Goal: Information Seeking & Learning: Compare options

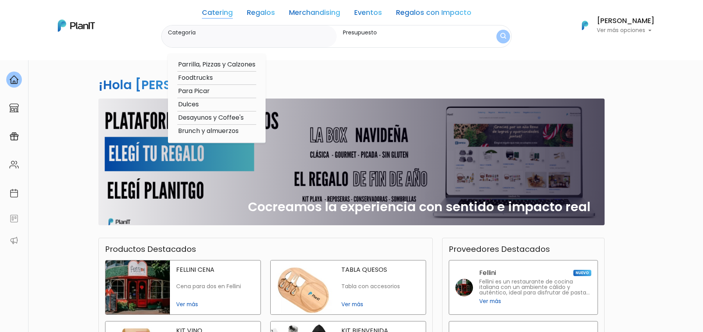
click at [222, 17] on link "Catering" at bounding box center [217, 13] width 31 height 9
click at [205, 79] on option "Foodtrucks" at bounding box center [216, 78] width 79 height 10
type input "Foodtrucks"
type input "$0 - $1000"
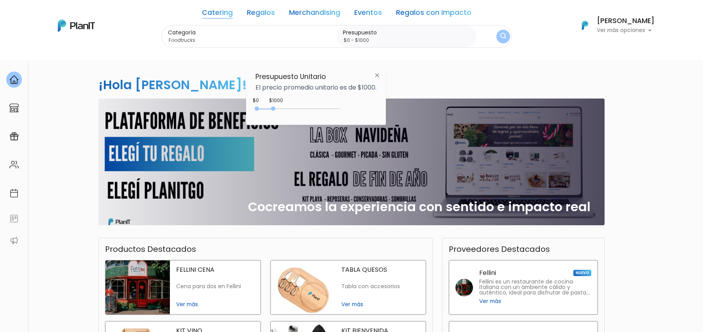
click at [222, 18] on link "Catering" at bounding box center [217, 13] width 31 height 9
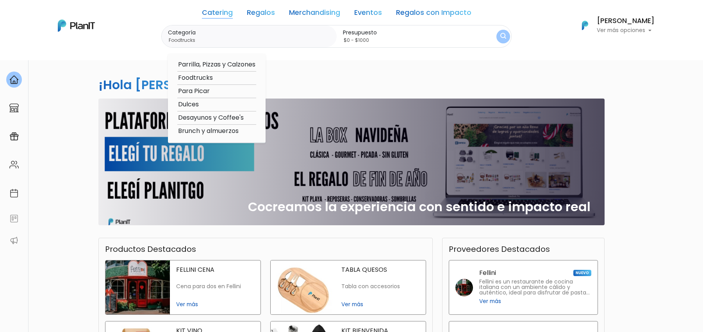
click at [216, 114] on option "Desayunos y Coffee's" at bounding box center [216, 118] width 79 height 10
type input "Desayunos y Coffee's"
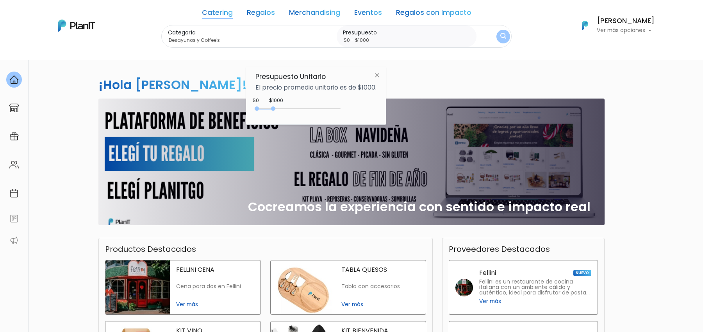
click at [275, 106] on div "0 : 1000 0 1000" at bounding box center [300, 110] width 82 height 8
click at [341, 108] on div "$1000 $0 0 : 1000 0 1000 0,1000" at bounding box center [315, 110] width 121 height 16
type input "$0 - $4950"
click at [340, 108] on div "0 : 4950 0 4950" at bounding box center [300, 110] width 82 height 8
click at [496, 32] on button "submit" at bounding box center [503, 36] width 15 height 15
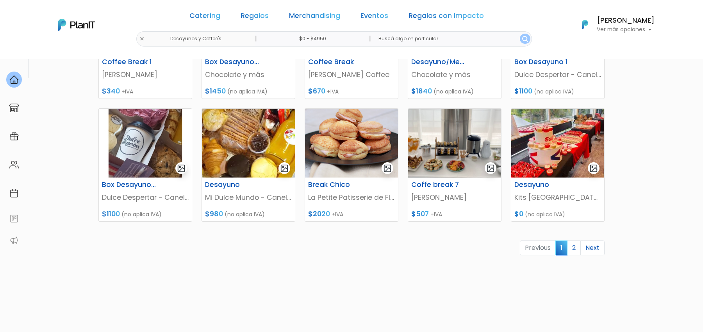
scroll to position [332, 0]
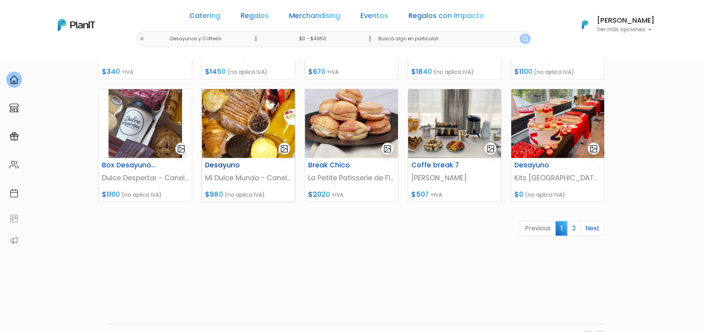
click at [289, 132] on img at bounding box center [248, 123] width 93 height 69
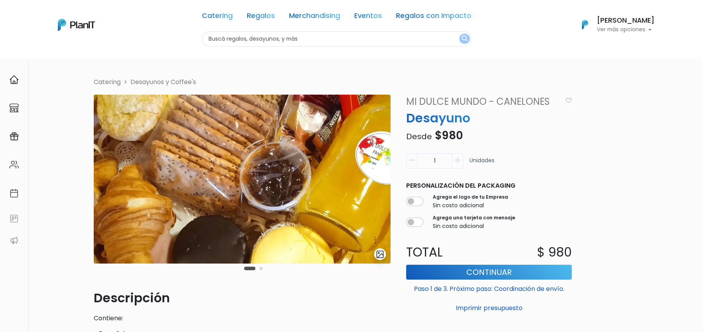
click at [261, 266] on button "Carousel Page 2" at bounding box center [261, 268] width 4 height 4
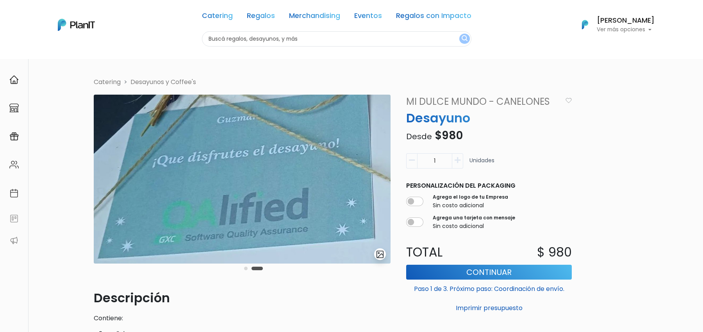
click at [263, 10] on div "Catering Regalos Merchandising Eventos Regalos con Impacto" at bounding box center [337, 17] width 270 height 28
click at [263, 19] on link "Regalos" at bounding box center [261, 17] width 28 height 9
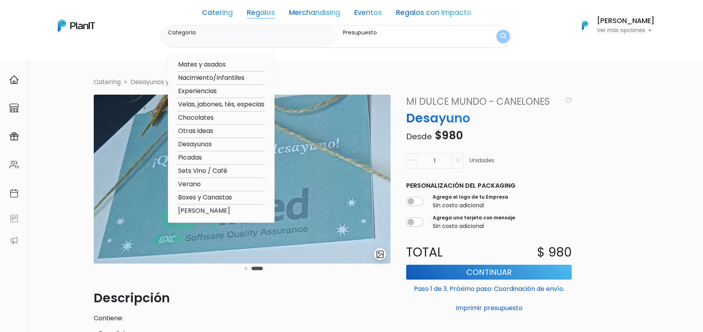
click at [218, 196] on option "Boxes y Canastas" at bounding box center [221, 198] width 88 height 10
type input "Boxes y Canastas"
type input "$0 - $1000"
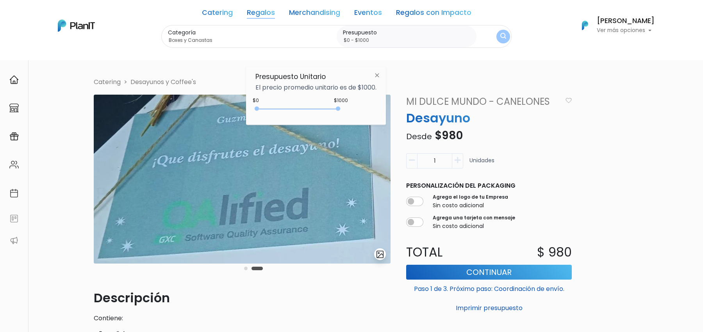
click at [500, 40] on img "submit" at bounding box center [503, 36] width 6 height 7
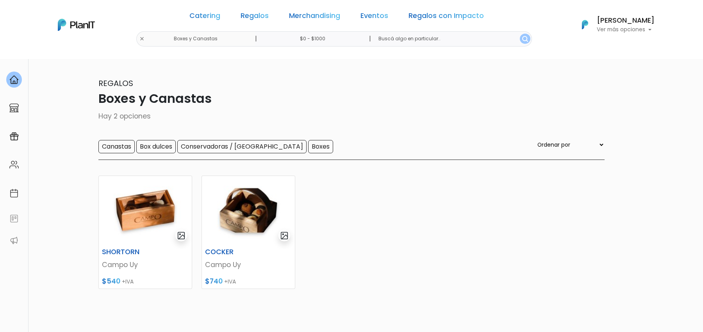
click at [342, 44] on input "$0 - $1000" at bounding box center [314, 38] width 119 height 15
click at [275, 108] on div "0 : 1000 0 1000" at bounding box center [300, 109] width 82 height 8
click at [275, 106] on div at bounding box center [273, 107] width 4 height 4
type input "$0 - Más de $5000"
click at [340, 107] on div "0 : 5000 0 5000" at bounding box center [300, 109] width 82 height 8
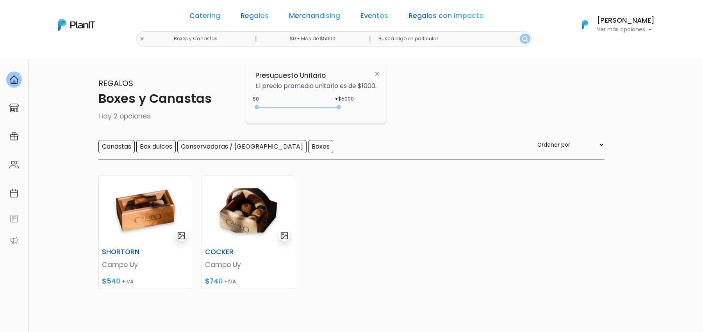
click at [522, 41] on img "submit" at bounding box center [525, 39] width 6 height 6
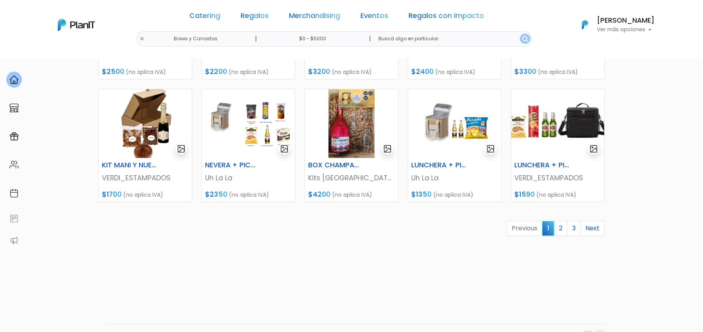
scroll to position [313, 0]
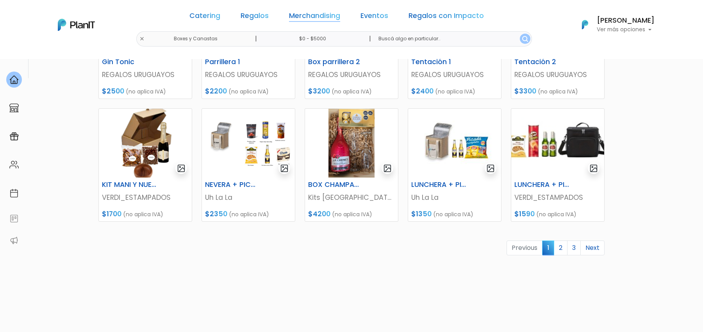
click at [304, 13] on link "Merchandising" at bounding box center [314, 17] width 51 height 9
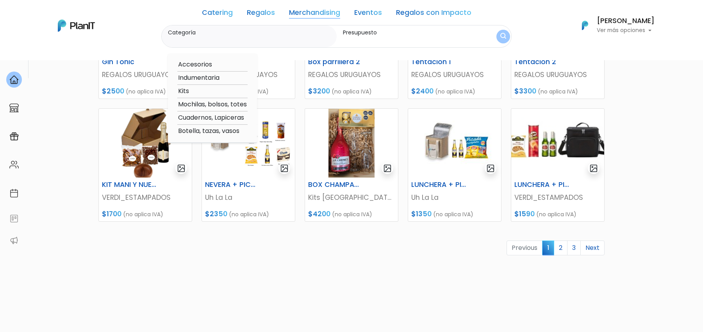
click at [313, 14] on link "Merchandising" at bounding box center [314, 13] width 51 height 9
click at [211, 103] on option "Mochilas, bolsos, totes" at bounding box center [212, 105] width 70 height 10
type input "Mochilas, bolsos, totes"
type input "$0 - Más de $5000"
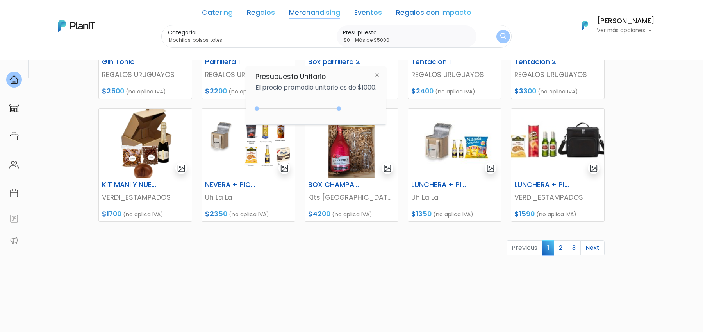
click at [502, 32] on button "submit" at bounding box center [504, 37] width 14 height 14
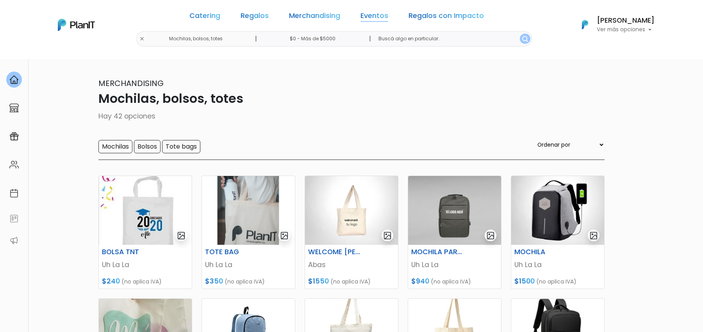
click at [361, 16] on link "Eventos" at bounding box center [375, 17] width 28 height 9
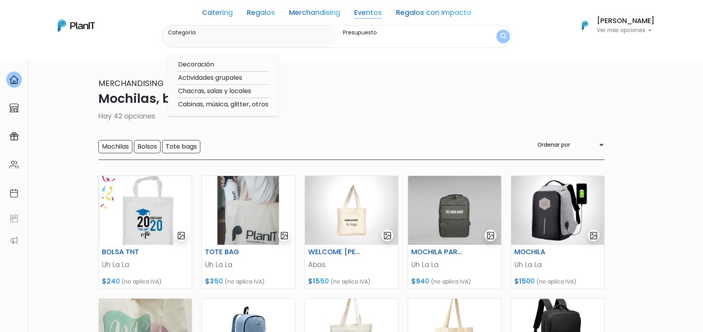
click at [222, 79] on option "Actividades grupales" at bounding box center [223, 78] width 92 height 10
type input "Actividades grupales"
type input "$0 - $1000"
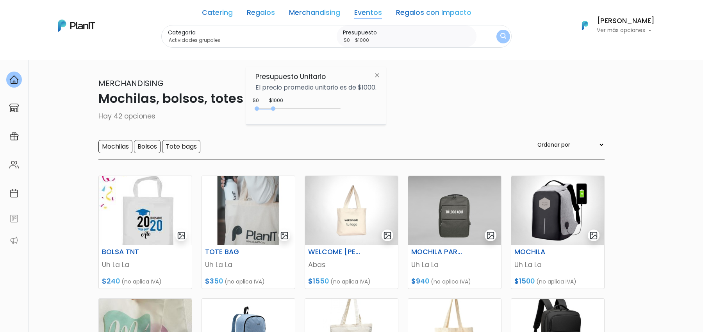
click at [312, 105] on div "0 : 1000 0 1000 0,1000" at bounding box center [300, 109] width 82 height 9
click at [323, 110] on div "0 : 3900 0 3900" at bounding box center [300, 110] width 82 height 8
click at [329, 110] on div "0 : 4300 0 4300" at bounding box center [300, 110] width 82 height 8
click at [501, 37] on img "submit" at bounding box center [503, 36] width 6 height 7
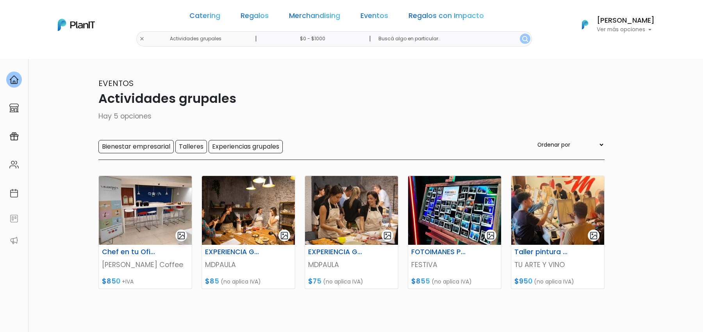
click at [690, 73] on section "5 resultados Eventos Actividades grupales Hay 5 opciones Bienestar empresarial …" at bounding box center [351, 205] width 703 height 293
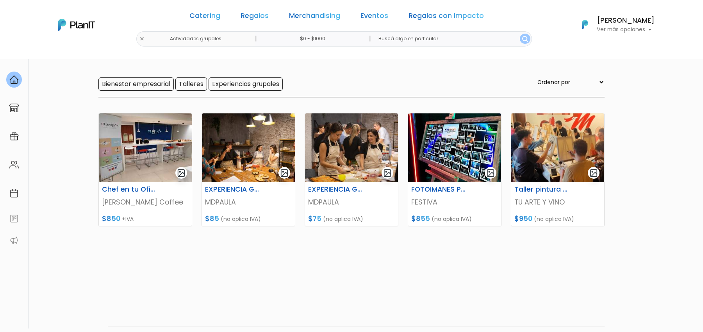
scroll to position [78, 0]
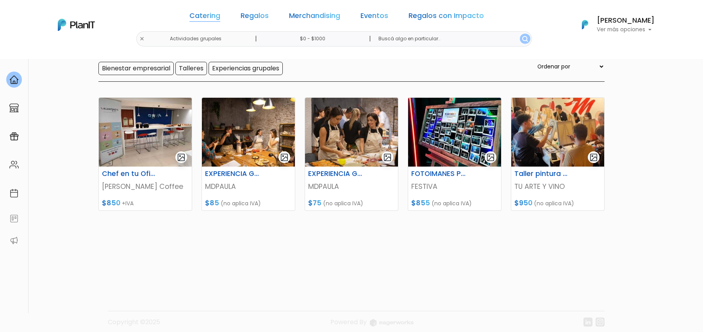
click at [201, 13] on link "Catering" at bounding box center [204, 17] width 31 height 9
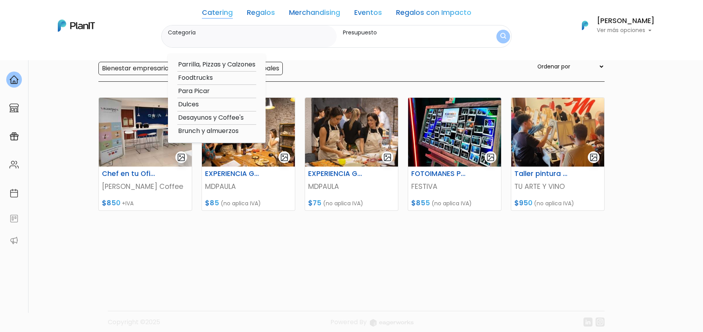
click at [66, 28] on img at bounding box center [76, 26] width 37 height 12
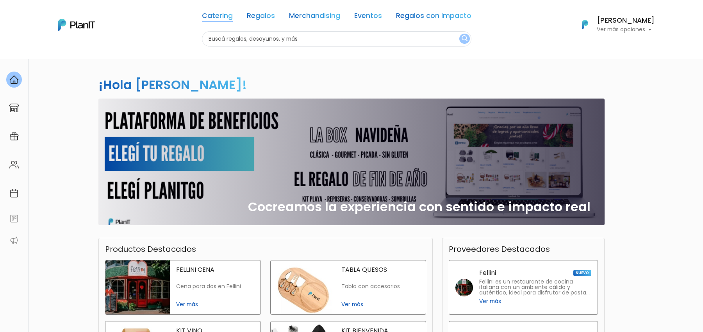
click at [216, 16] on link "Catering" at bounding box center [217, 17] width 31 height 9
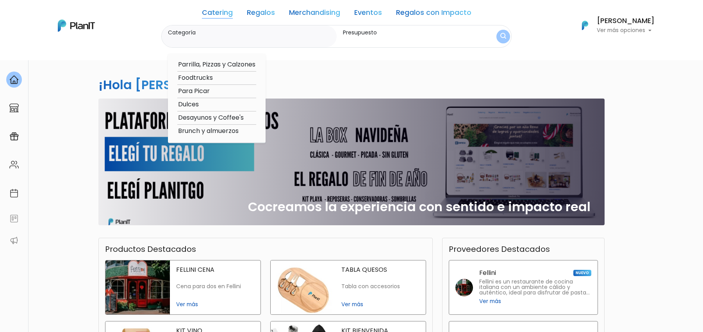
click at [206, 116] on option "Desayunos y Coffee's" at bounding box center [216, 118] width 79 height 10
type input "Desayunos y Coffee's"
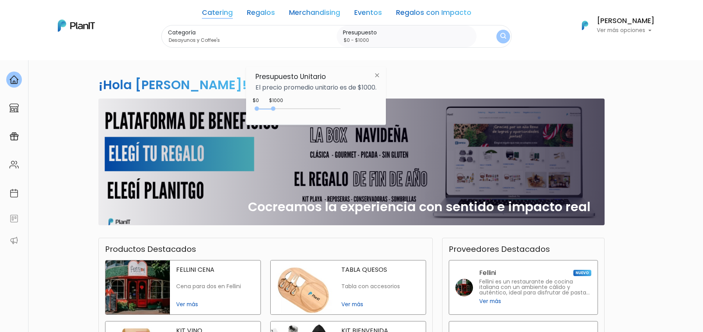
click at [324, 105] on div "0 : 1000 0 1000 0,1000" at bounding box center [300, 109] width 82 height 9
type input "$0 - $3900"
click at [323, 109] on div "0 : 3900 0 3900" at bounding box center [300, 110] width 82 height 8
click at [500, 39] on img "submit" at bounding box center [503, 36] width 7 height 8
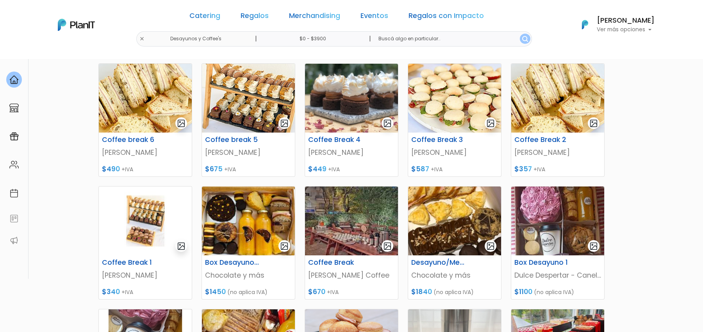
scroll to position [98, 0]
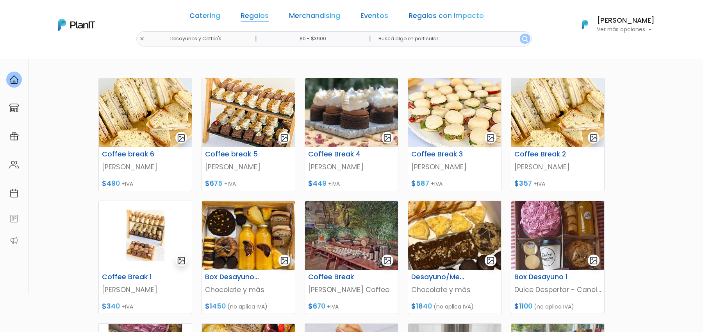
click at [252, 18] on link "Regalos" at bounding box center [255, 17] width 28 height 9
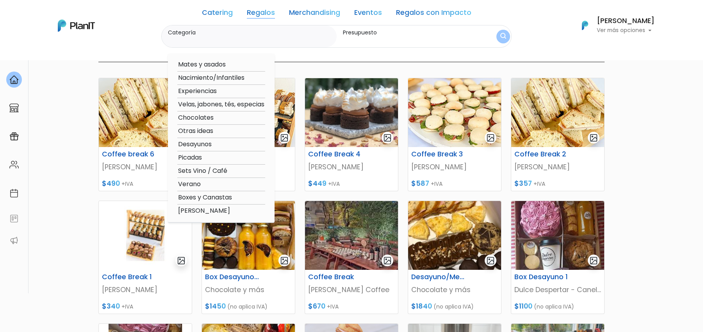
click at [250, 18] on link "Regalos" at bounding box center [261, 13] width 28 height 9
click at [307, 13] on link "Merchandising" at bounding box center [314, 13] width 51 height 9
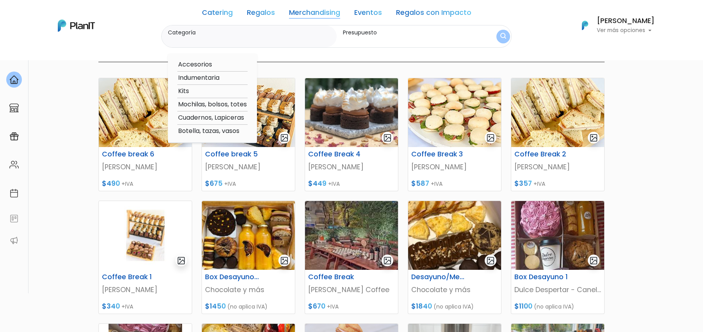
click at [257, 12] on link "Regalos" at bounding box center [261, 13] width 28 height 9
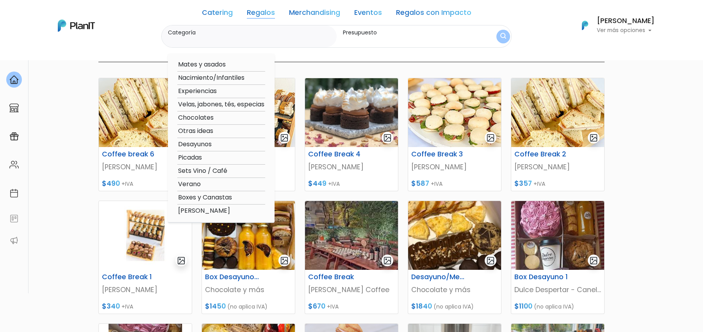
click at [223, 195] on option "Boxes y Canastas" at bounding box center [221, 198] width 88 height 10
type input "Boxes y Canastas"
type input "$0 - $3900"
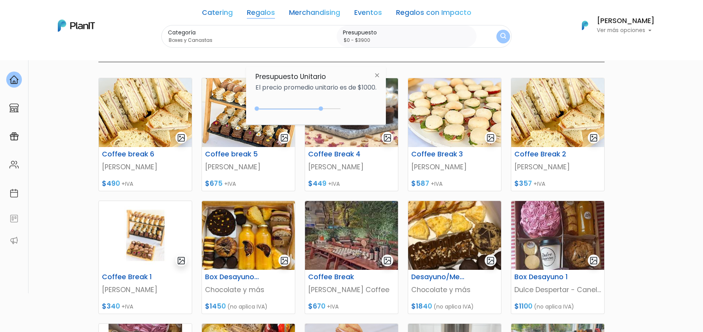
click at [267, 20] on div "Catering Regalos Merchandising Eventos Regalos con Impacto" at bounding box center [337, 14] width 270 height 22
click at [264, 13] on link "Regalos" at bounding box center [261, 13] width 28 height 9
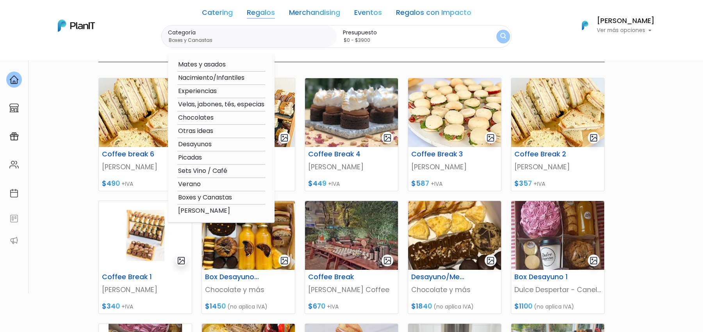
click at [195, 186] on option "Verano" at bounding box center [221, 184] width 88 height 10
type input "Verano"
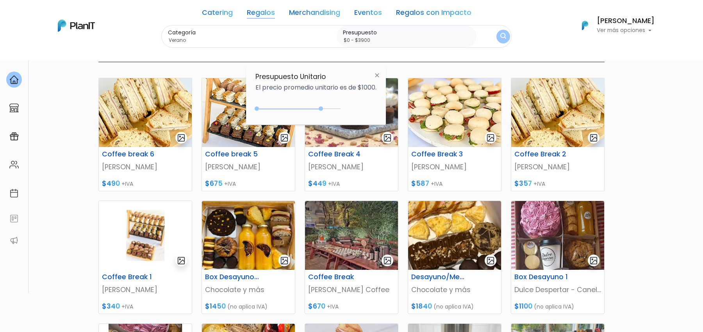
click at [490, 36] on div "Categoría Verano Mates y asados Nacimiento/Infantiles Experiencias Velas, jabon…" at bounding box center [336, 36] width 350 height 23
click at [497, 35] on button "submit" at bounding box center [504, 37] width 14 height 14
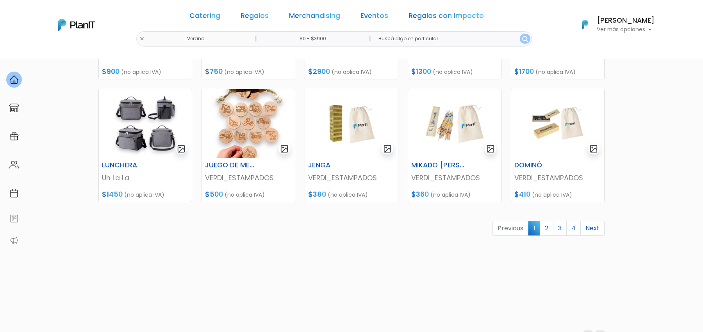
scroll to position [313, 0]
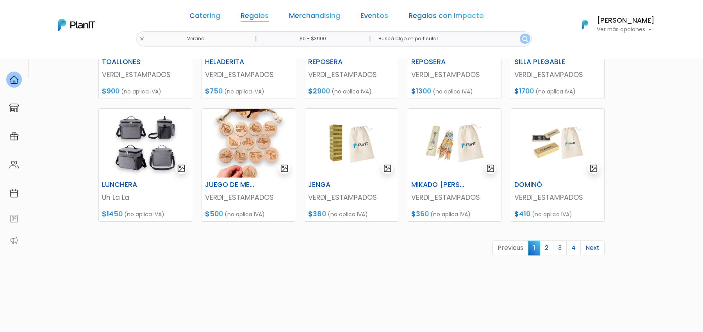
click at [269, 19] on link "Regalos" at bounding box center [255, 17] width 28 height 9
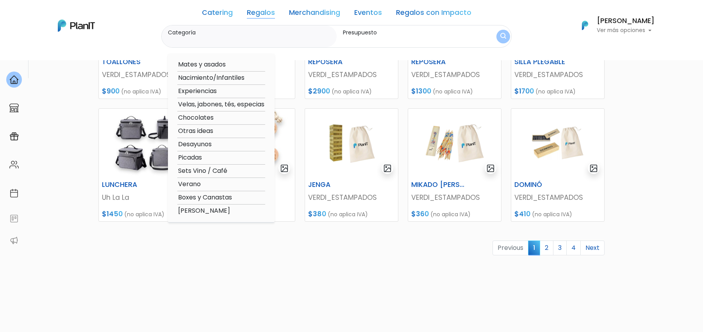
click at [227, 196] on option "Boxes y Canastas" at bounding box center [221, 198] width 88 height 10
type input "Boxes y Canastas"
type input "$0 - $3900"
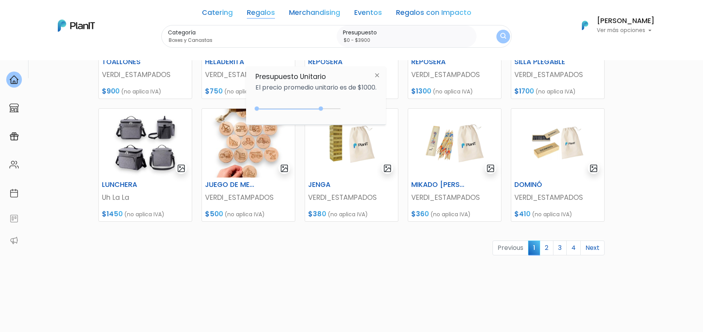
click at [320, 107] on div "0 : 3900 0 3900" at bounding box center [300, 110] width 82 height 8
click at [506, 38] on button "submit" at bounding box center [503, 36] width 14 height 14
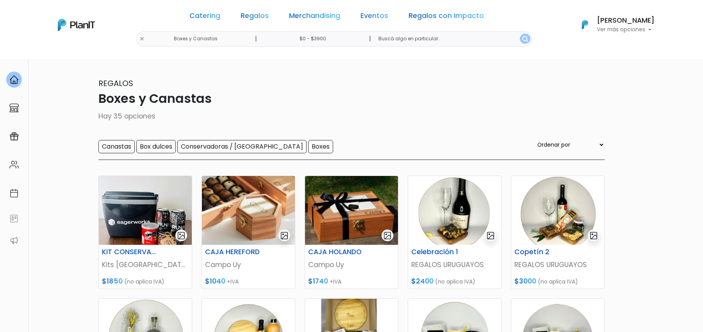
click at [680, 270] on section "35 resultados Regalos Boxes y Canastas Hay 35 opciones Canastas Box dulces Cons…" at bounding box center [351, 338] width 703 height 559
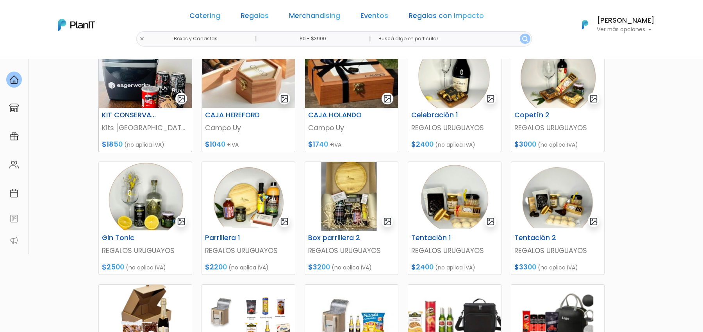
click at [120, 96] on img at bounding box center [145, 73] width 93 height 69
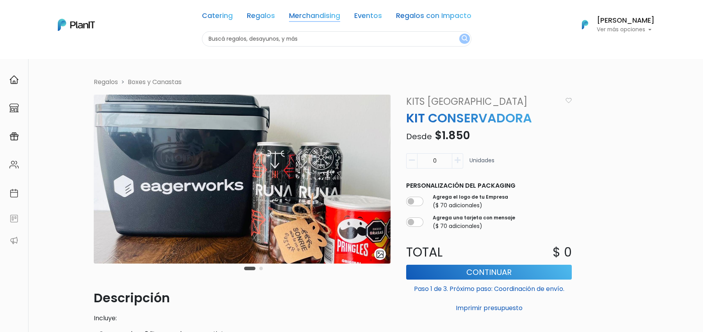
click at [295, 21] on link "Merchandising" at bounding box center [314, 17] width 51 height 9
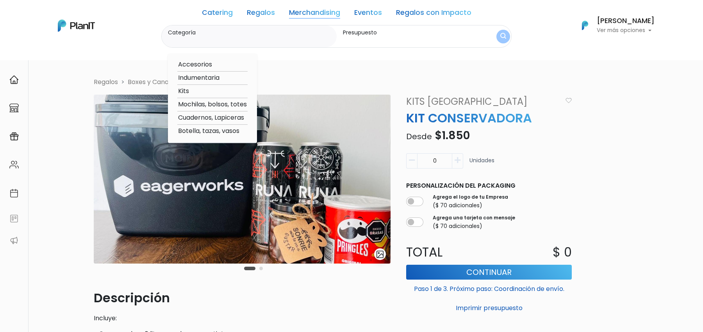
click at [203, 120] on option "Cuadernos, Lapiceras" at bounding box center [212, 118] width 70 height 10
type input "Cuadernos, Lapiceras"
type input "$0 - $1000"
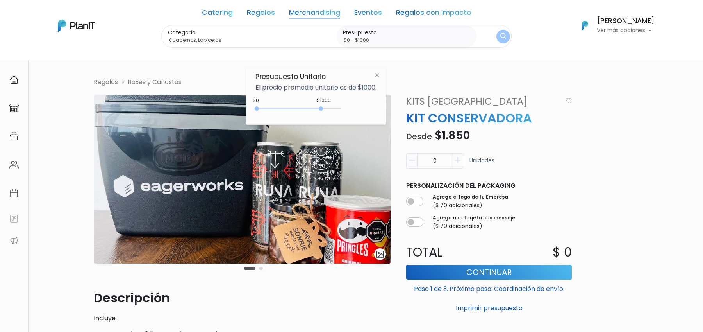
click at [500, 33] on img "submit" at bounding box center [503, 36] width 6 height 7
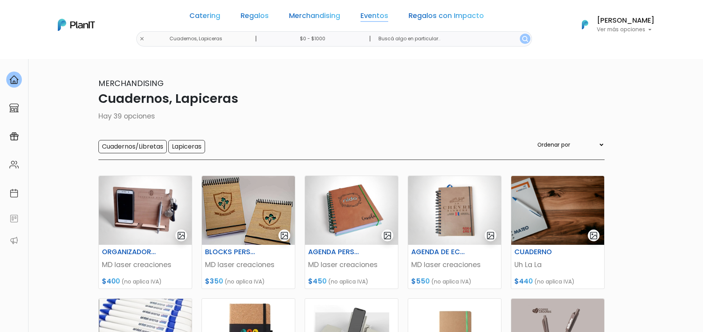
click at [363, 14] on link "Eventos" at bounding box center [375, 17] width 28 height 9
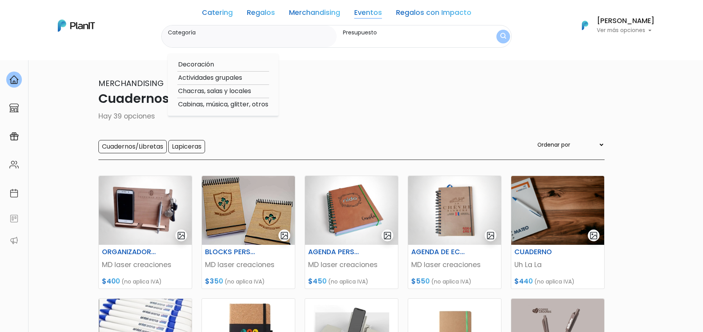
click at [214, 91] on option "Chacras, salas y locales" at bounding box center [223, 91] width 92 height 10
type input "Chacras, salas y locales"
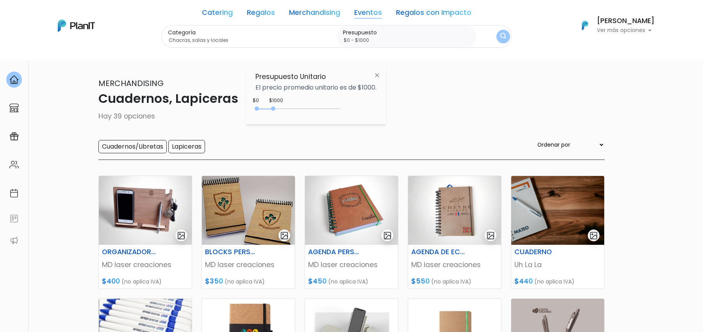
click at [305, 106] on div "0 : 1000 0 1000" at bounding box center [300, 110] width 82 height 8
type input "$0 - Más de $5000"
drag, startPoint x: 305, startPoint y: 106, endPoint x: 396, endPoint y: 98, distance: 91.7
click at [396, 98] on body "Catering Regalos Merchandising Eventos Regalos con Impacto Cuadernos, Lapiceras…" at bounding box center [351, 166] width 703 height 332
click at [498, 41] on button "submit" at bounding box center [503, 36] width 17 height 17
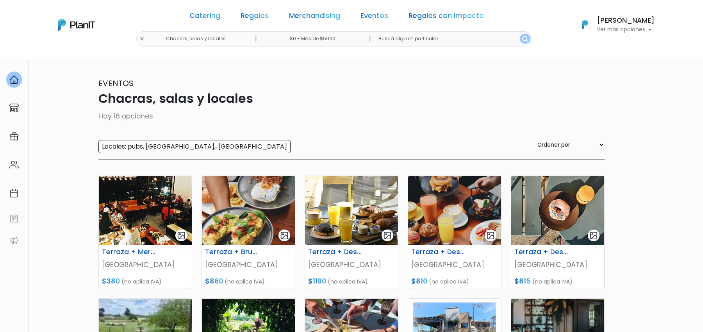
click at [681, 190] on section "16 resultados Eventos Chacras, salas y locales Hay 16 opciones Locales: pubs, […" at bounding box center [351, 338] width 703 height 559
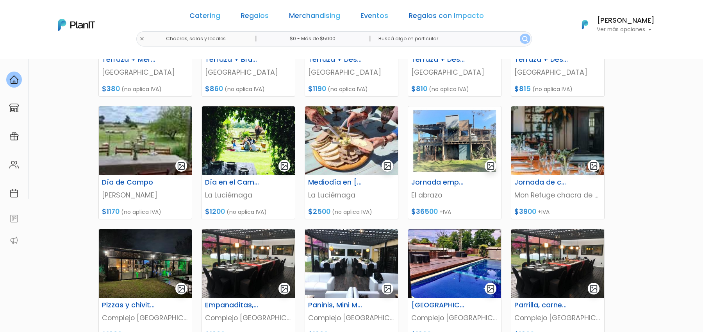
scroll to position [195, 0]
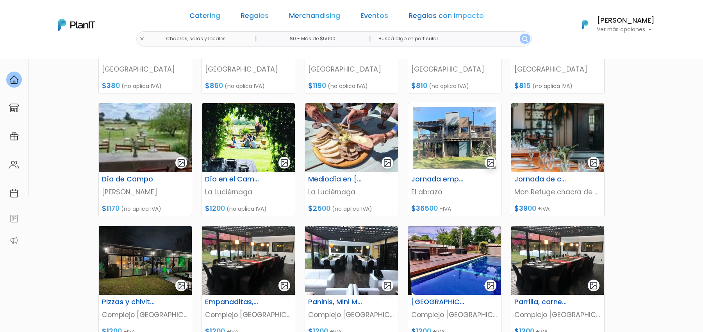
drag, startPoint x: 538, startPoint y: -5, endPoint x: 536, endPoint y: -18, distance: 13.0
click at [220, 20] on link "Catering" at bounding box center [204, 17] width 31 height 9
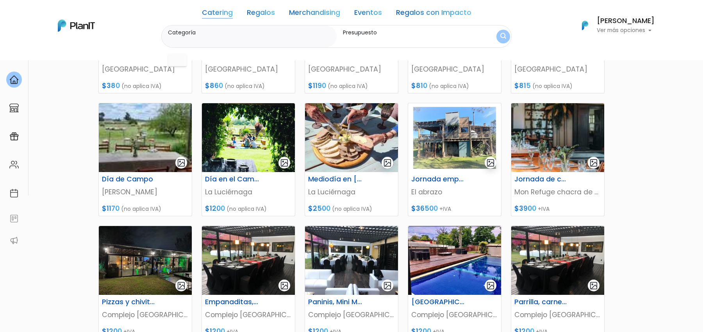
click at [222, 15] on link "Catering" at bounding box center [217, 13] width 31 height 9
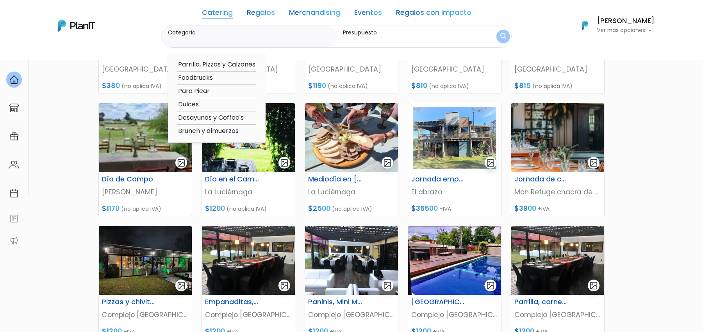
click at [255, 17] on link "Regalos" at bounding box center [261, 13] width 28 height 9
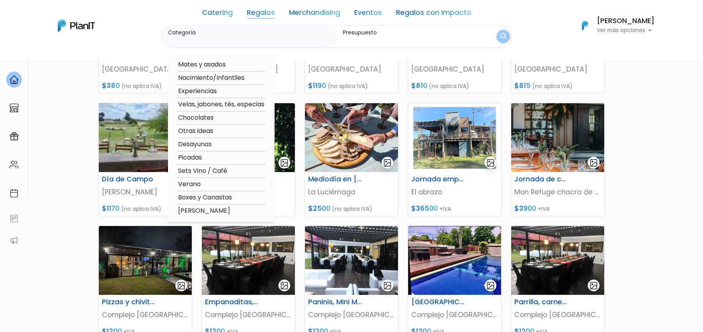
click at [311, 16] on link "Merchandising" at bounding box center [314, 13] width 51 height 9
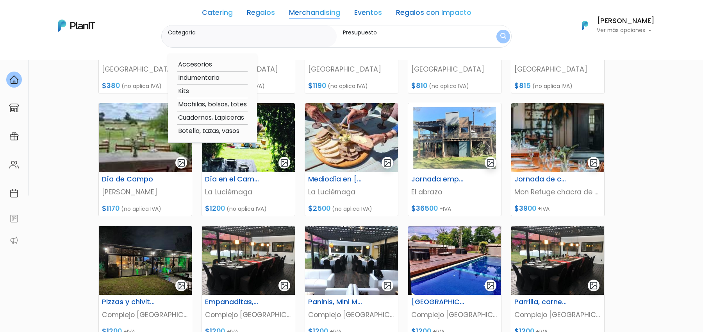
click at [205, 105] on option "Mochilas, bolsos, totes" at bounding box center [212, 105] width 70 height 10
type input "Mochilas, bolsos, totes"
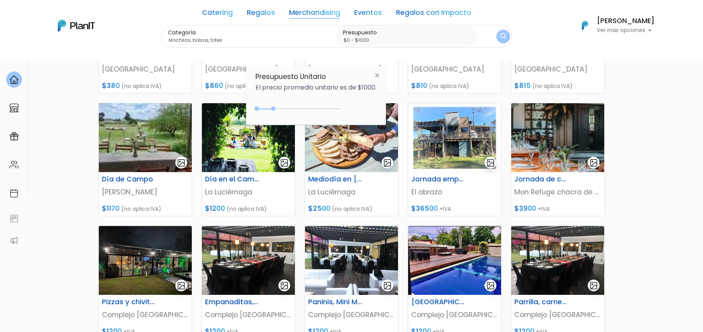
type input "$0 - $4950"
click at [340, 109] on div "0 : 4950 0 4950" at bounding box center [300, 110] width 82 height 8
click at [500, 34] on img "submit" at bounding box center [503, 37] width 6 height 8
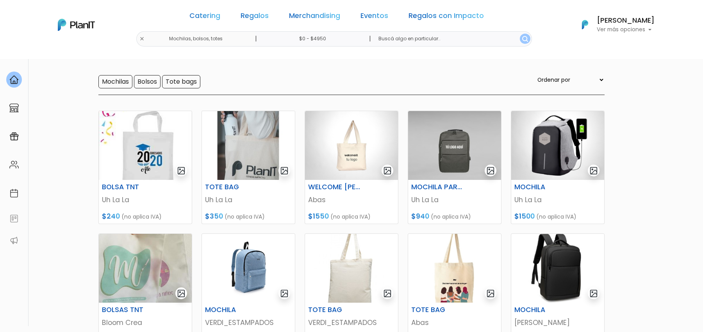
scroll to position [58, 0]
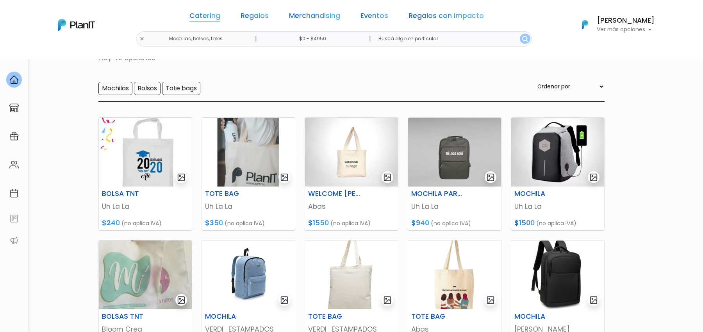
click at [220, 19] on link "Catering" at bounding box center [204, 17] width 31 height 9
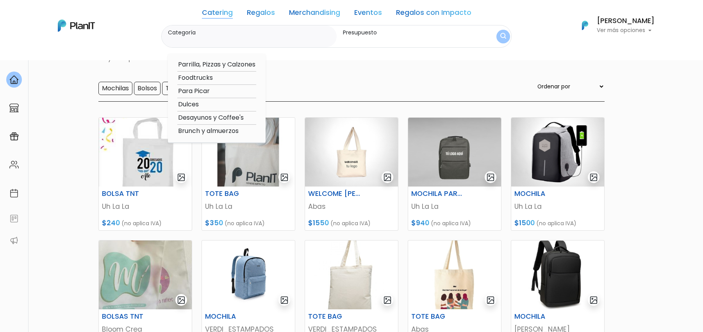
click at [516, 23] on div "Catering Regalos Merchandising Eventos Regalos con Impacto Mochilas, bolsos, to…" at bounding box center [351, 25] width 625 height 45
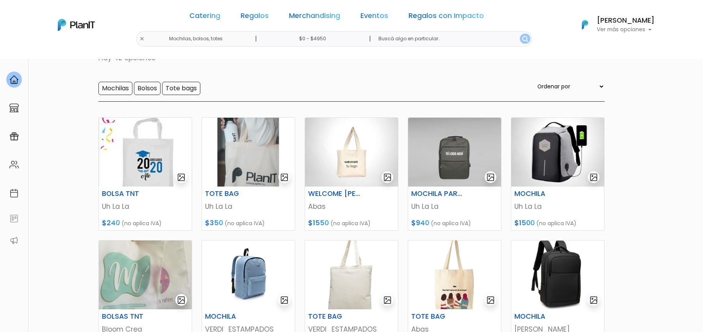
click at [70, 26] on img at bounding box center [76, 25] width 37 height 12
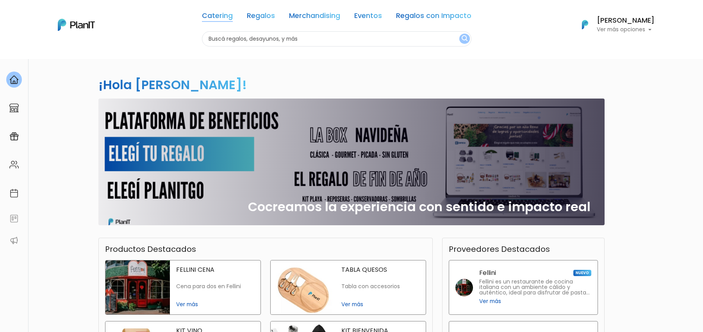
click at [210, 16] on link "Catering" at bounding box center [217, 17] width 31 height 9
click at [336, 19] on link "Merchandising" at bounding box center [314, 17] width 51 height 9
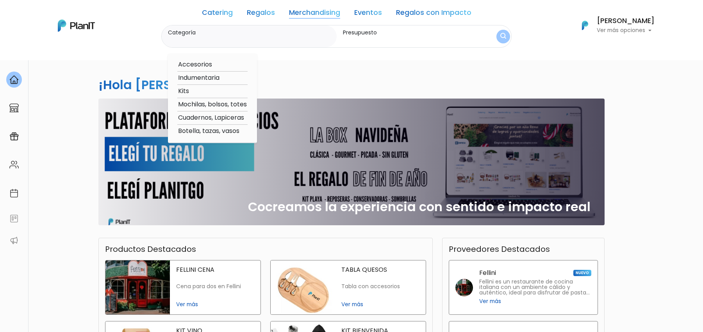
click at [190, 90] on option "Kits" at bounding box center [212, 91] width 70 height 10
type input "Kits"
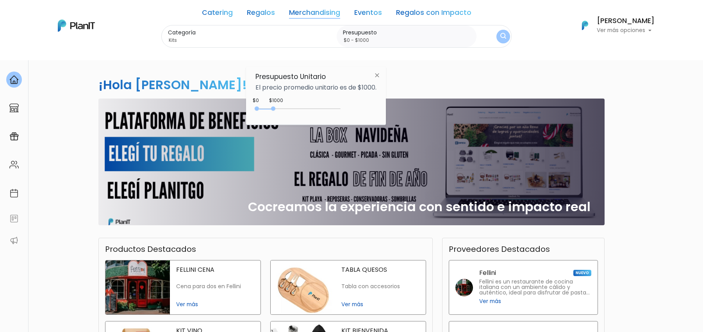
type input "$0 - $4400"
click at [331, 110] on div "0 : 1000 0 1000" at bounding box center [300, 110] width 82 height 8
click at [500, 39] on img "submit" at bounding box center [503, 36] width 7 height 9
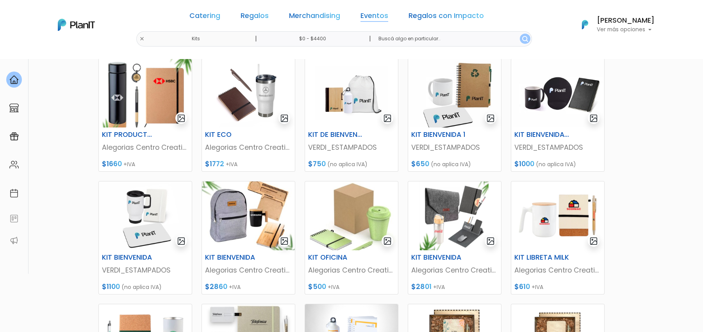
click at [377, 18] on link "Eventos" at bounding box center [375, 17] width 28 height 9
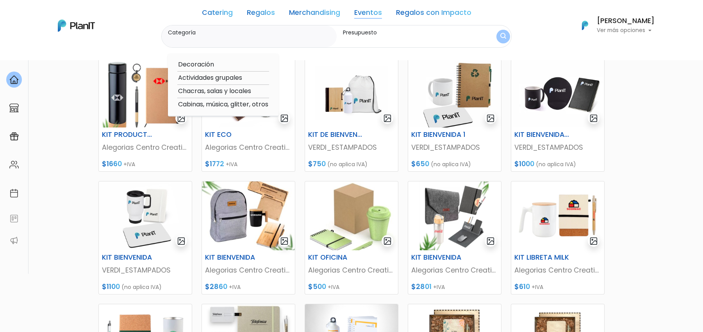
click at [227, 17] on link "Catering" at bounding box center [217, 13] width 31 height 9
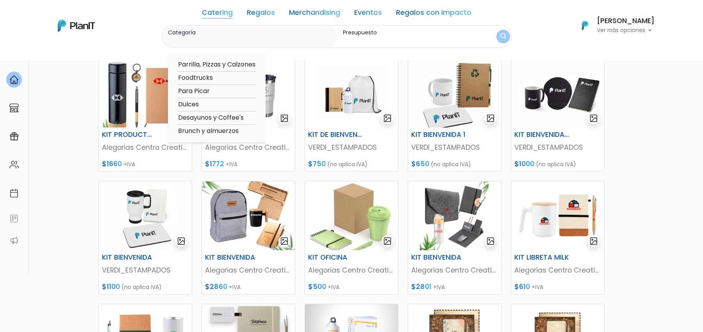
click at [231, 133] on option "Brunch y almuerzos" at bounding box center [216, 131] width 79 height 10
type input "Brunch y almuerzos"
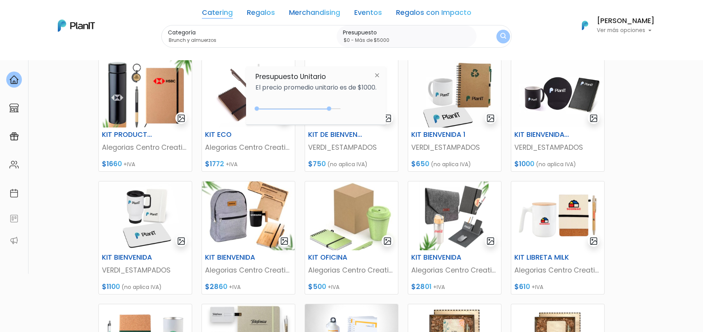
drag, startPoint x: 330, startPoint y: 108, endPoint x: 345, endPoint y: 108, distance: 14.8
click at [343, 108] on div "$4400 $0 0 : 4400 0 4400 0,5000" at bounding box center [315, 110] width 121 height 16
type input "$0 - Más de $5000"
click at [501, 39] on img "submit" at bounding box center [503, 36] width 7 height 9
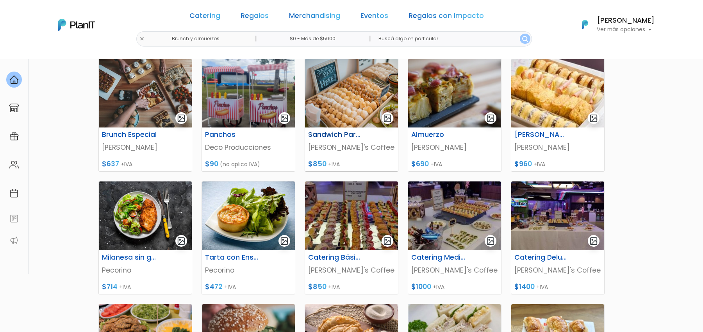
click at [348, 98] on img at bounding box center [351, 93] width 93 height 69
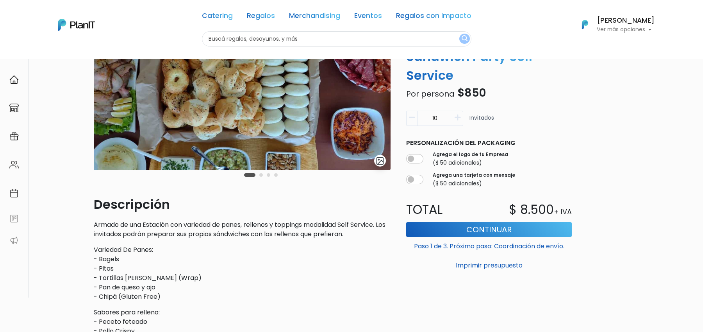
scroll to position [98, 0]
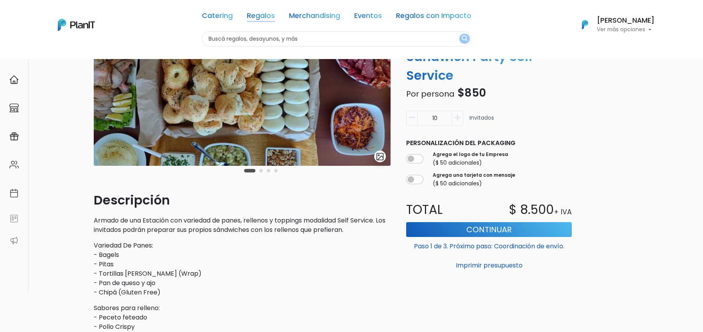
click at [267, 13] on link "Regalos" at bounding box center [261, 17] width 28 height 9
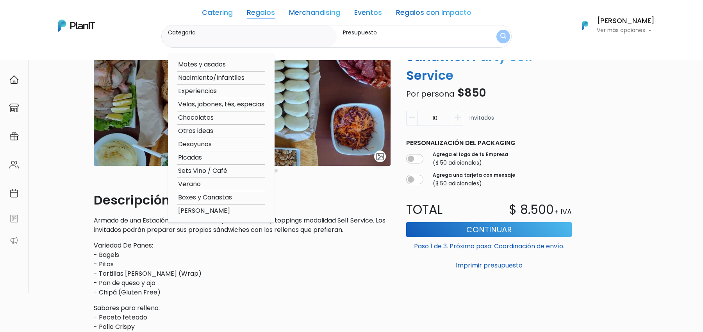
click at [195, 153] on option "Picadas" at bounding box center [221, 158] width 88 height 10
type input "Picadas"
type input "$0 - $1000"
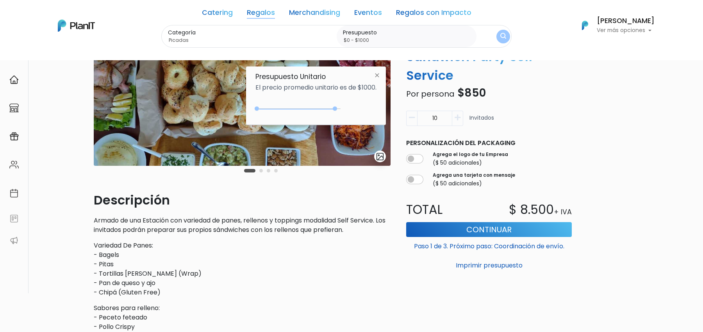
click at [336, 108] on div "0 : 4750 0 4750" at bounding box center [300, 110] width 82 height 8
click at [499, 38] on img "submit" at bounding box center [503, 37] width 8 height 10
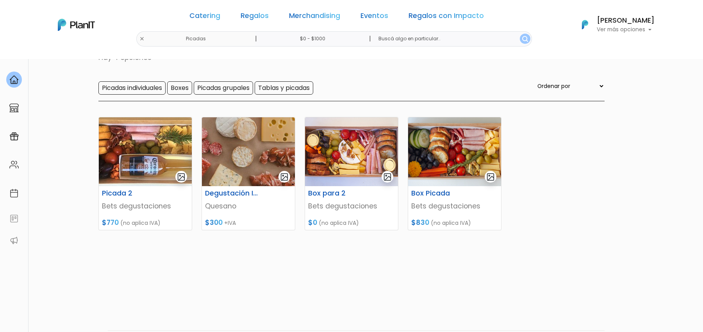
click at [322, 44] on input "$0 - $1000" at bounding box center [314, 38] width 119 height 15
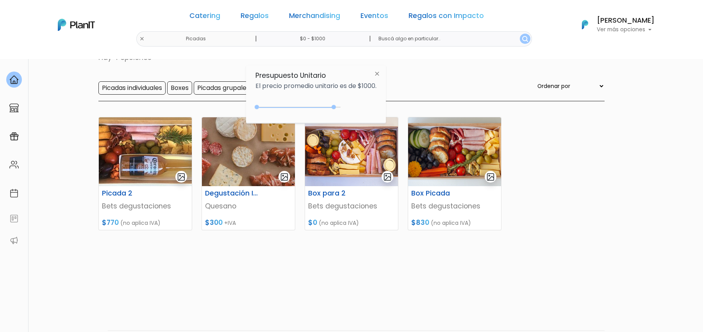
click at [336, 105] on div "0 : 4700 0 4700" at bounding box center [300, 109] width 82 height 8
click at [522, 41] on img "submit" at bounding box center [525, 39] width 6 height 6
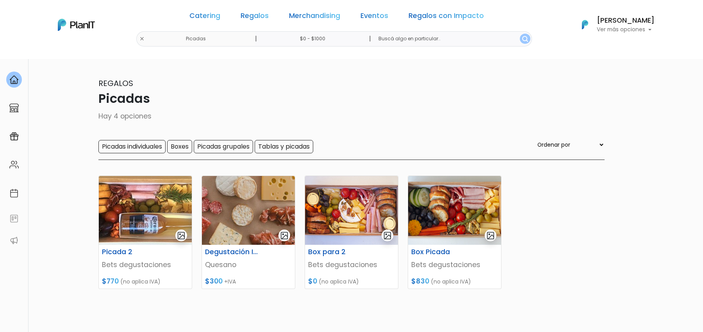
click at [300, 36] on input "$0 - $1000" at bounding box center [314, 38] width 119 height 15
click at [275, 108] on div "0 : 1000 0 1000" at bounding box center [300, 109] width 82 height 8
click at [302, 105] on div "0 : 2650 0 2650" at bounding box center [300, 109] width 82 height 8
type input "$0 - Más de $5000"
drag, startPoint x: 302, startPoint y: 105, endPoint x: 349, endPoint y: 111, distance: 47.2
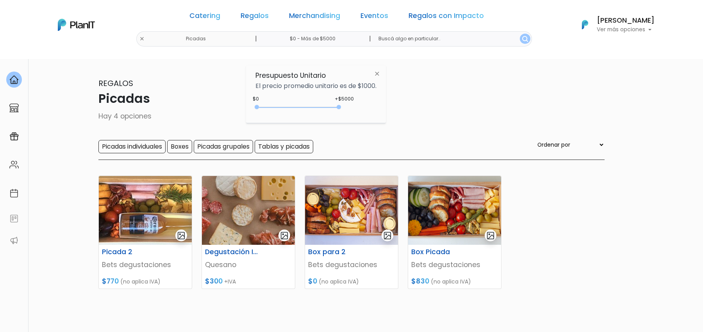
click at [349, 111] on div "+$5000 $0 0 : 5000 0 5000 0,5000" at bounding box center [315, 109] width 121 height 16
click at [520, 41] on button "submit" at bounding box center [525, 39] width 11 height 10
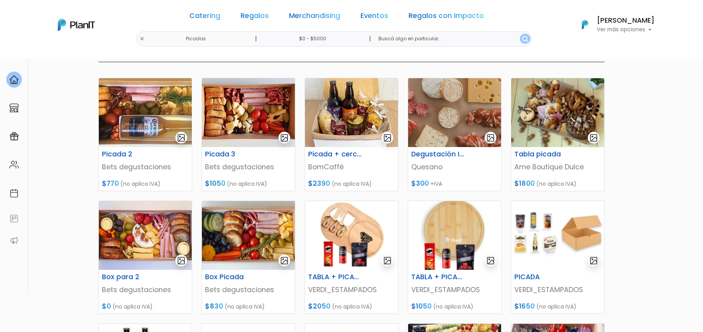
scroll to position [117, 0]
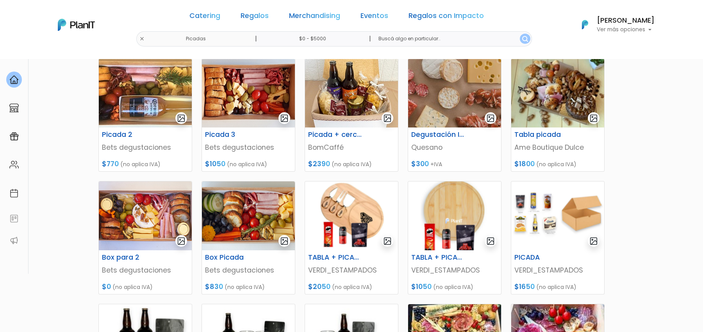
click at [69, 28] on img at bounding box center [76, 25] width 37 height 12
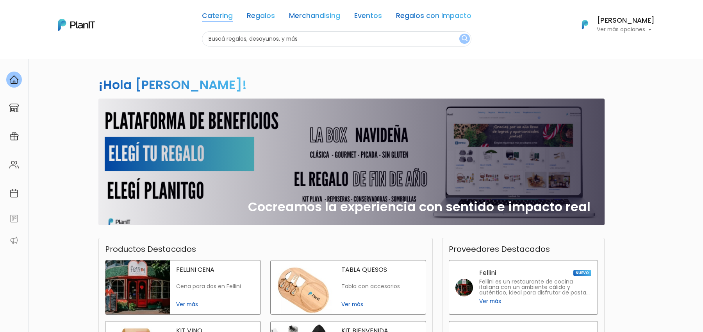
click at [216, 14] on link "Catering" at bounding box center [217, 17] width 31 height 9
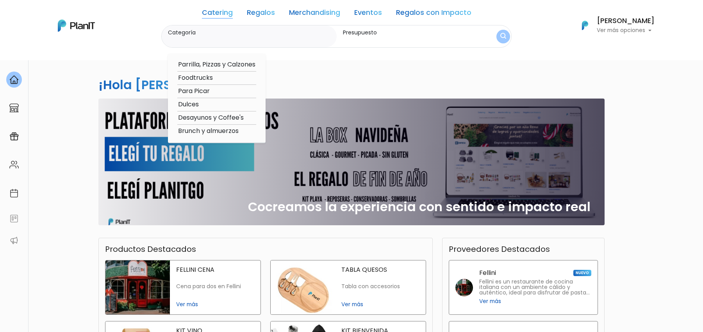
click at [223, 118] on option "Desayunos y Coffee's" at bounding box center [216, 118] width 79 height 10
type input "Desayunos y Coffee's"
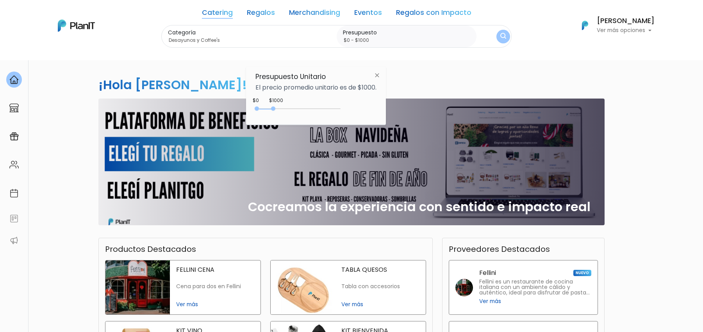
type input "$0 - $4200"
click at [328, 108] on div at bounding box center [300, 108] width 82 height 1
click at [502, 34] on img "submit" at bounding box center [503, 36] width 6 height 7
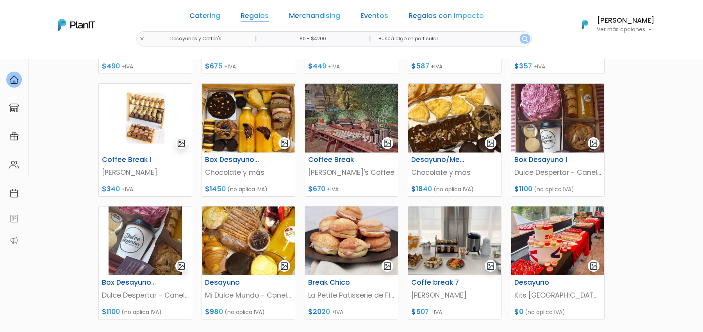
click at [269, 15] on link "Regalos" at bounding box center [255, 17] width 28 height 9
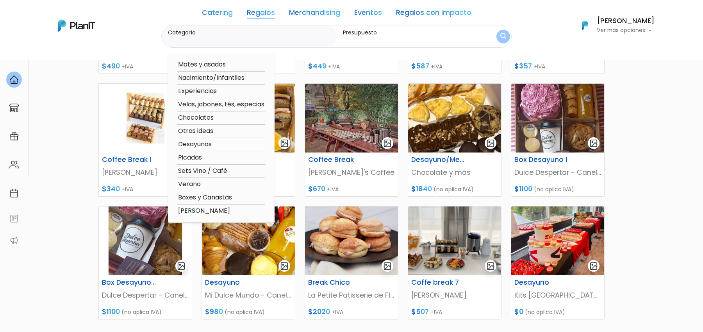
click at [226, 100] on option "Velas, jabones, tés, especias" at bounding box center [221, 105] width 88 height 10
type input "Velas, jabones, tés, especias"
type input "$0 - $4200"
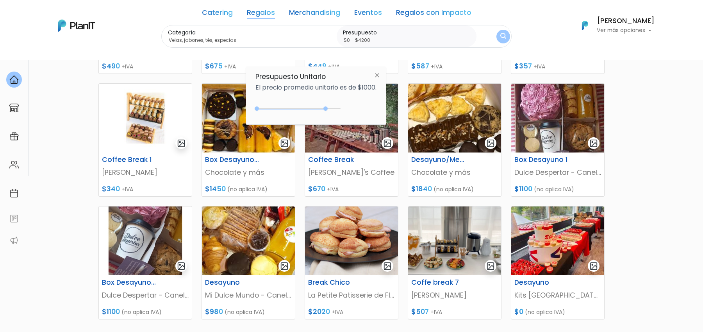
click at [497, 30] on button "submit" at bounding box center [504, 37] width 14 height 14
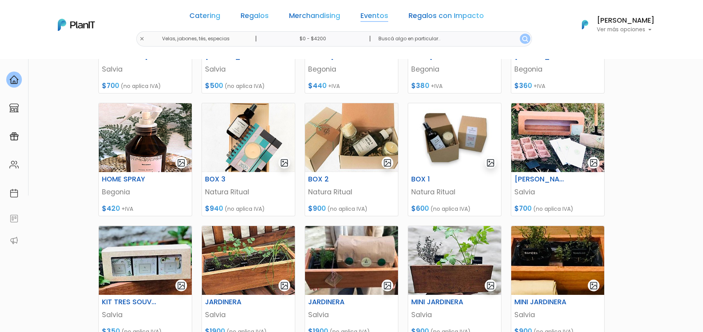
click at [361, 13] on link "Eventos" at bounding box center [375, 17] width 28 height 9
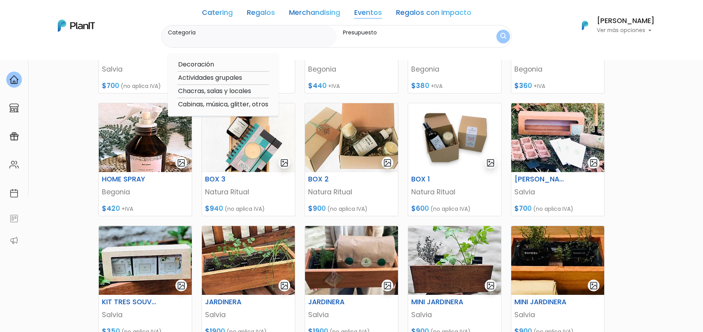
click at [355, 14] on link "Eventos" at bounding box center [368, 13] width 28 height 9
click at [406, 14] on link "Regalos con Impacto" at bounding box center [433, 13] width 75 height 9
